Goal: Task Accomplishment & Management: Manage account settings

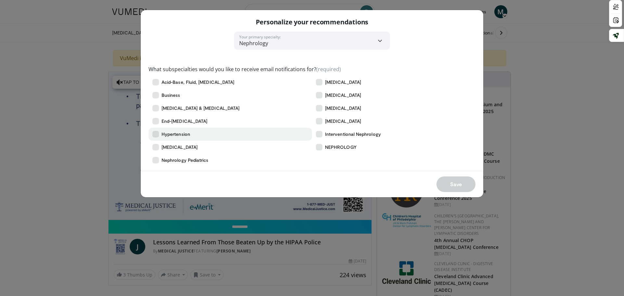
click at [158, 136] on icon at bounding box center [155, 134] width 6 height 6
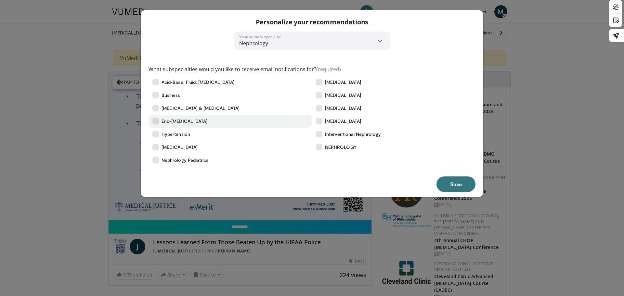
click at [159, 122] on label "End-[MEDICAL_DATA]" at bounding box center [229, 121] width 163 height 13
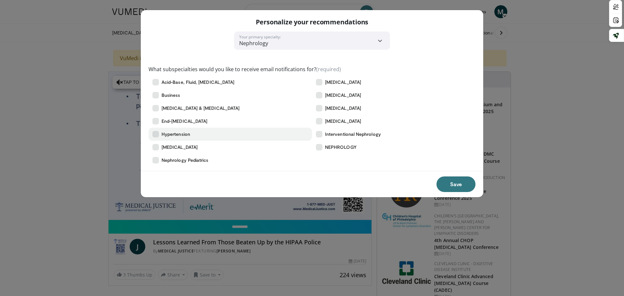
click at [155, 133] on icon at bounding box center [155, 134] width 6 height 6
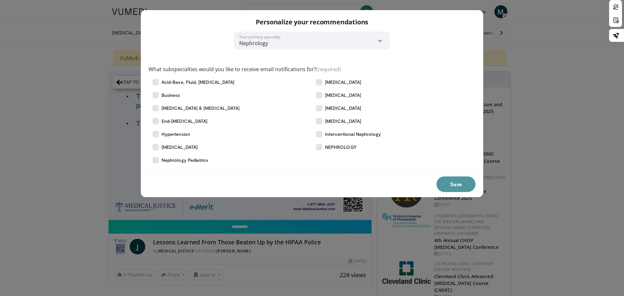
click at [457, 183] on button "Save" at bounding box center [455, 184] width 39 height 16
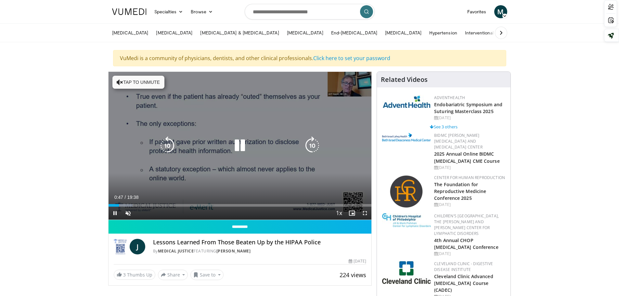
click at [240, 145] on icon "Video Player" at bounding box center [240, 145] width 18 height 18
